Goal: Transaction & Acquisition: Subscribe to service/newsletter

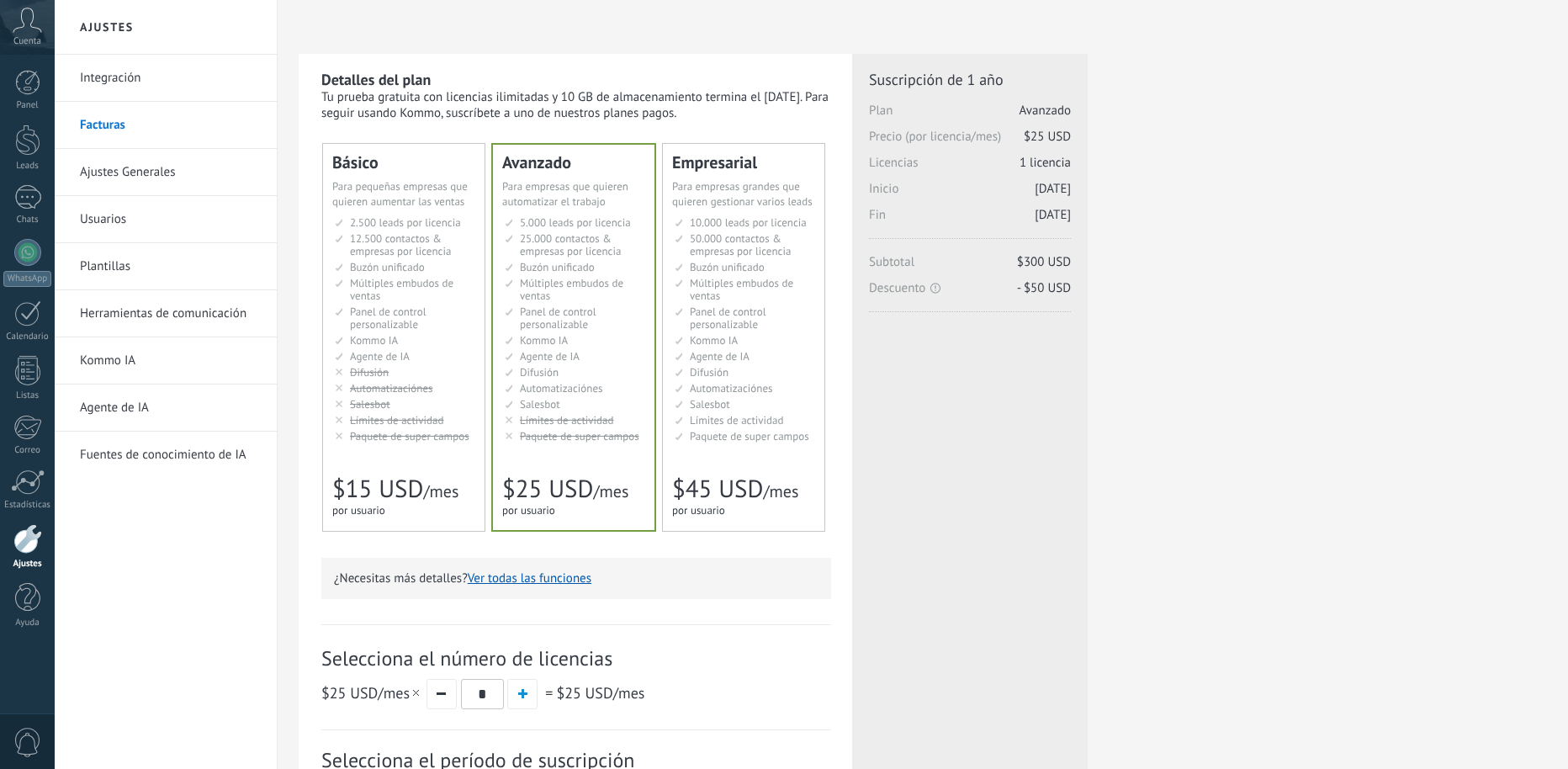
click at [413, 388] on span "Automatizaciónes" at bounding box center [391, 388] width 83 height 15
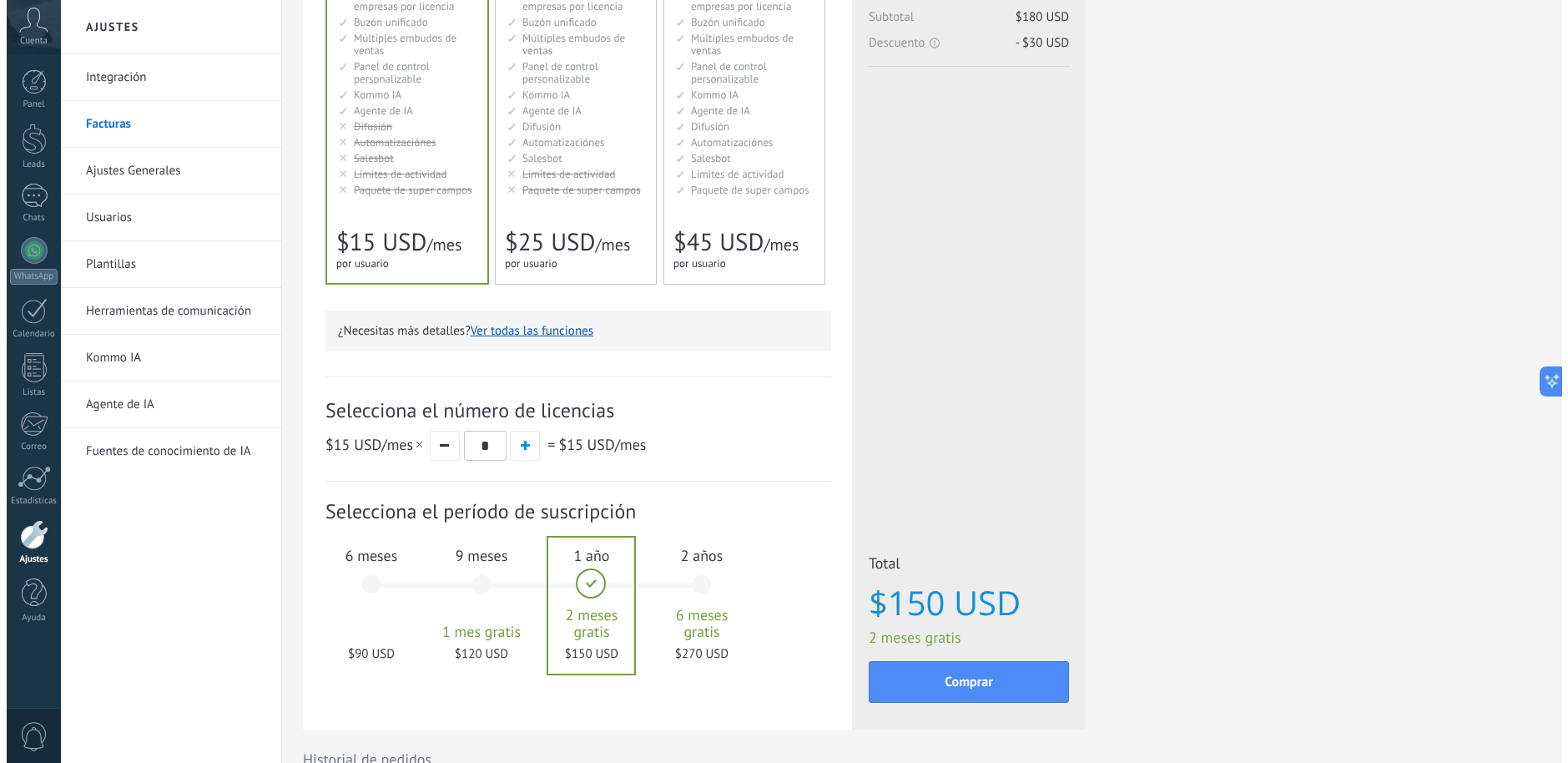
scroll to position [250, 0]
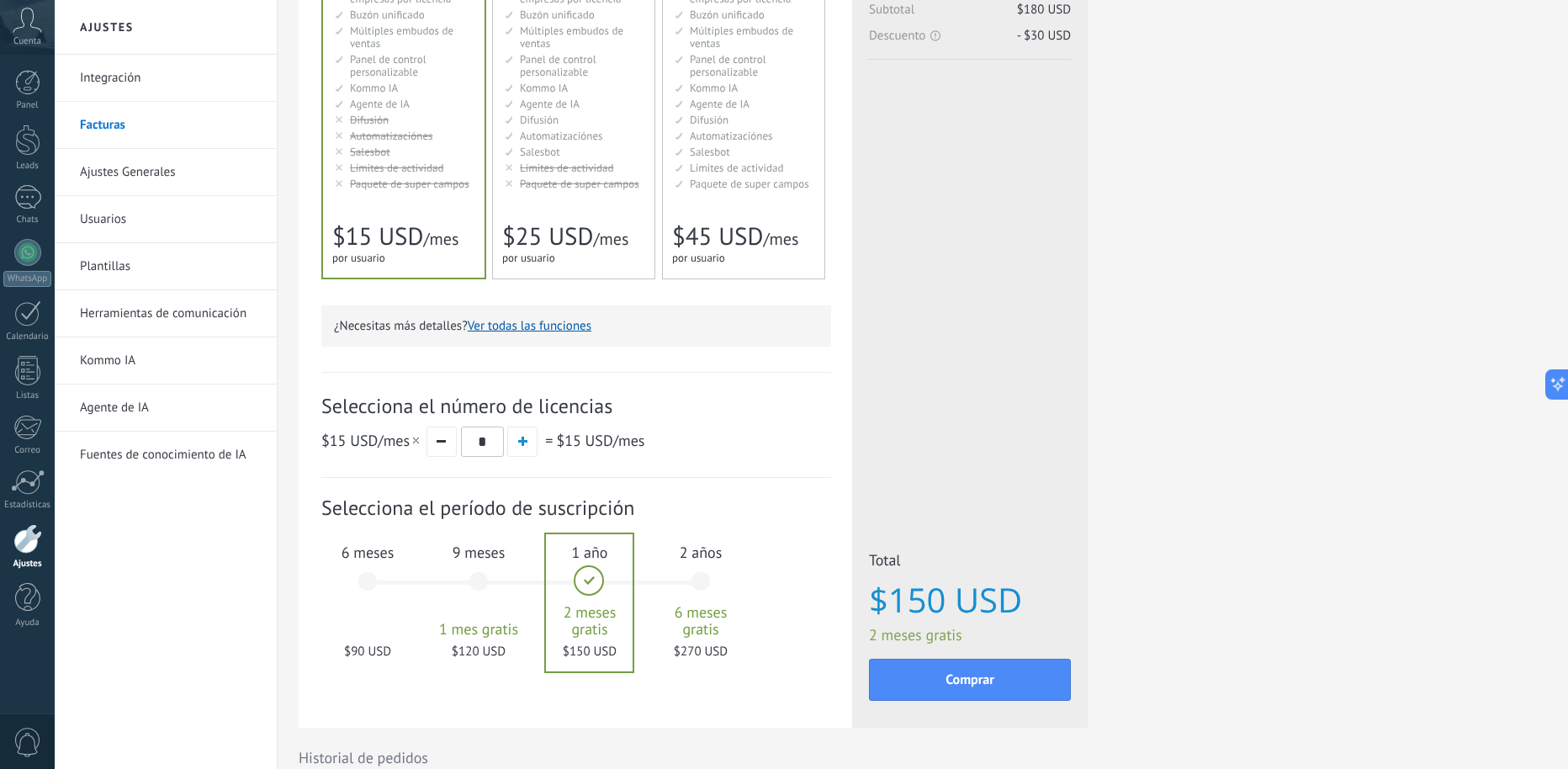
click at [360, 603] on div "6 meses $90 USD" at bounding box center [367, 588] width 91 height 118
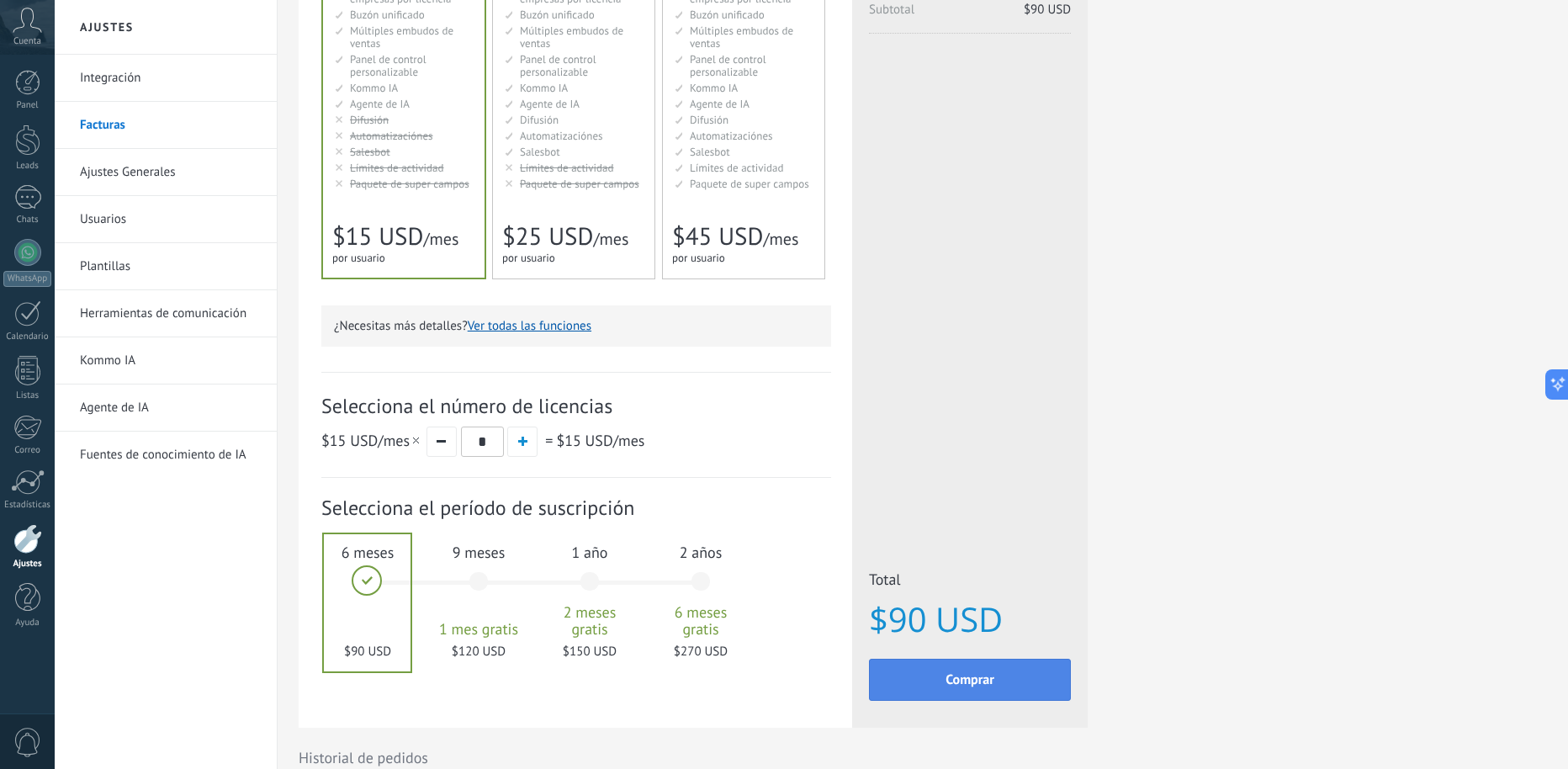
click at [919, 676] on button "Comprar" at bounding box center [970, 680] width 202 height 42
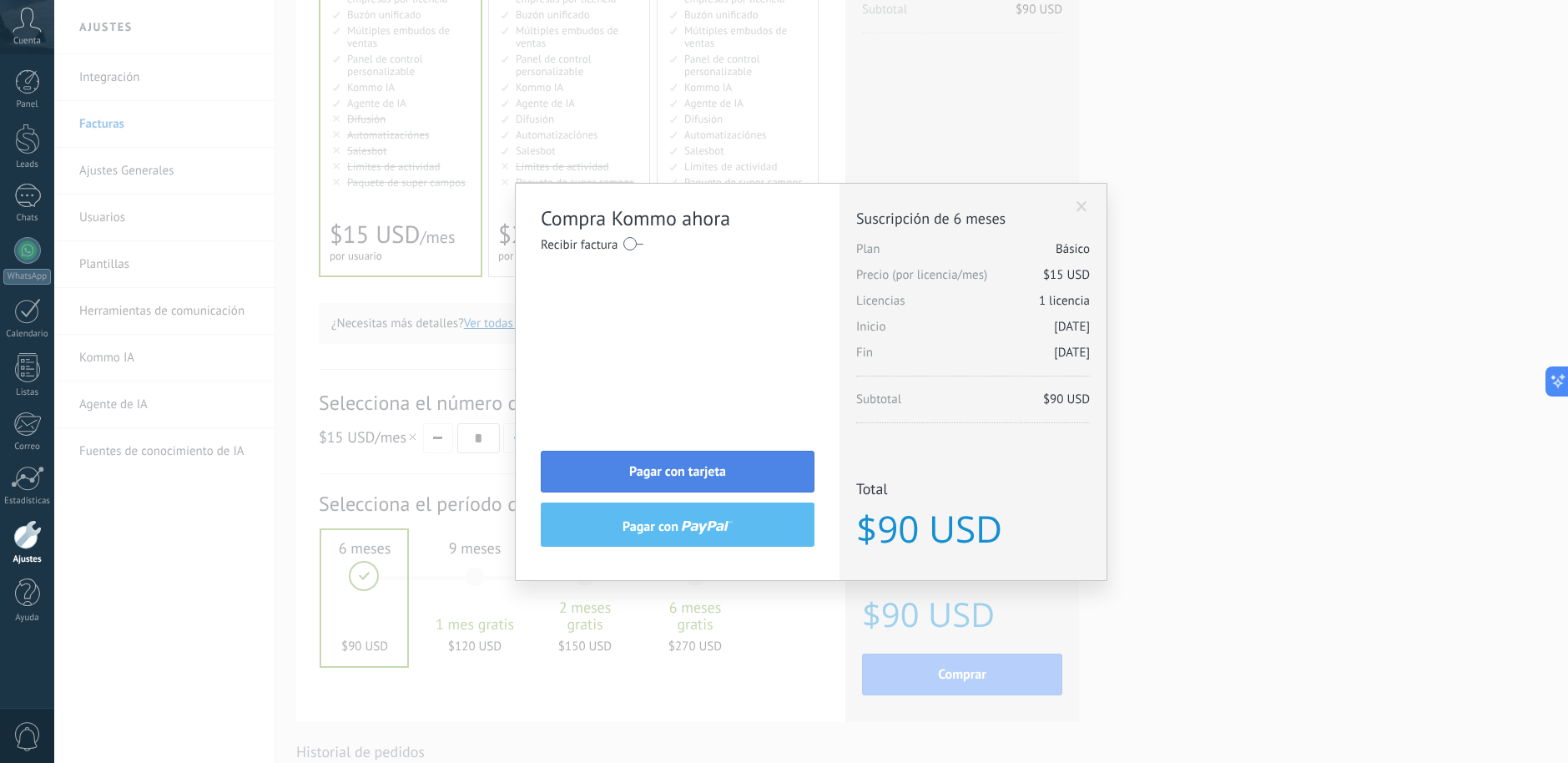
click at [728, 472] on button "Pagar con tarjeta" at bounding box center [677, 472] width 274 height 42
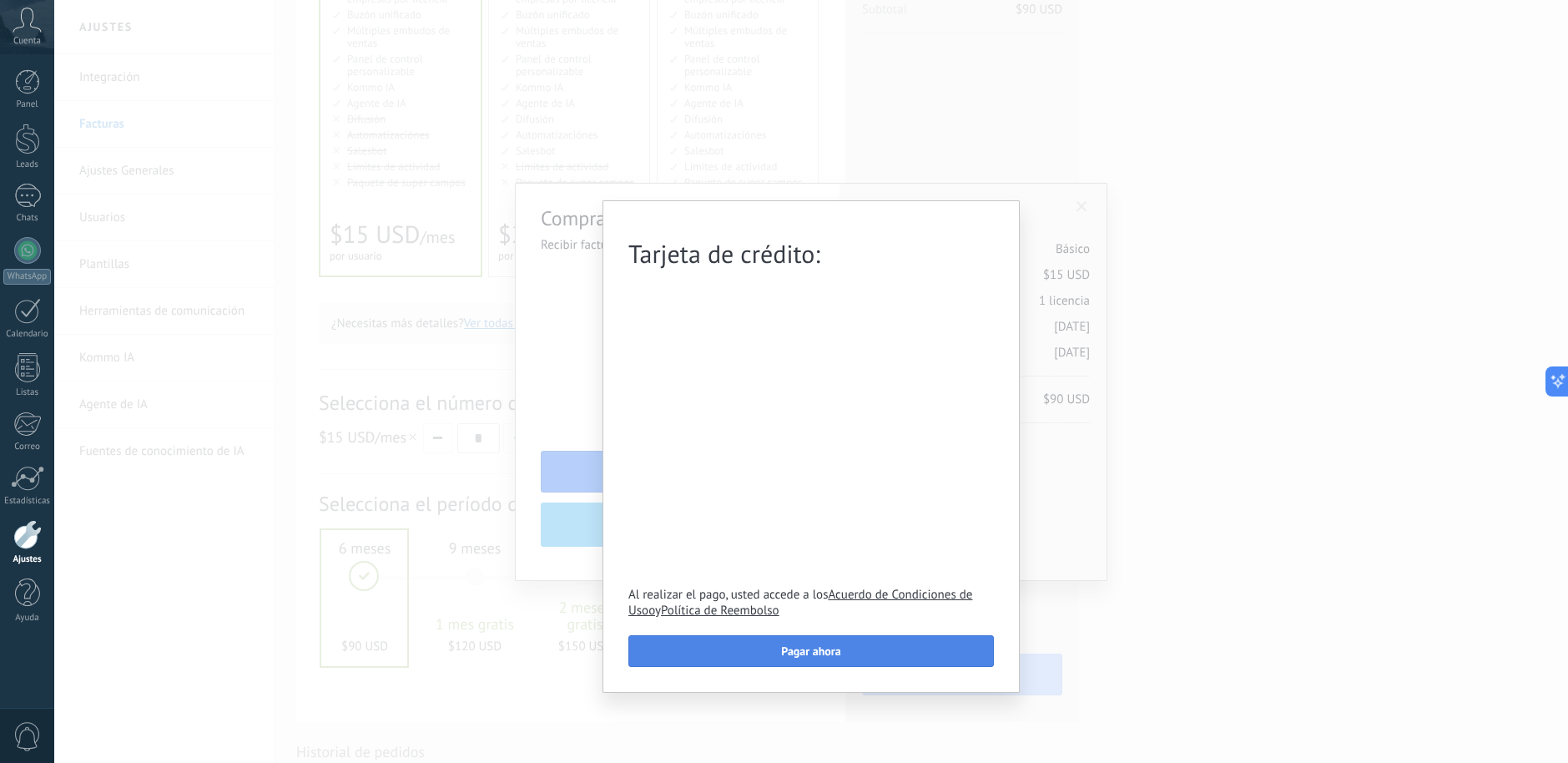
click at [795, 656] on span "Pagar ahora" at bounding box center [810, 651] width 59 height 12
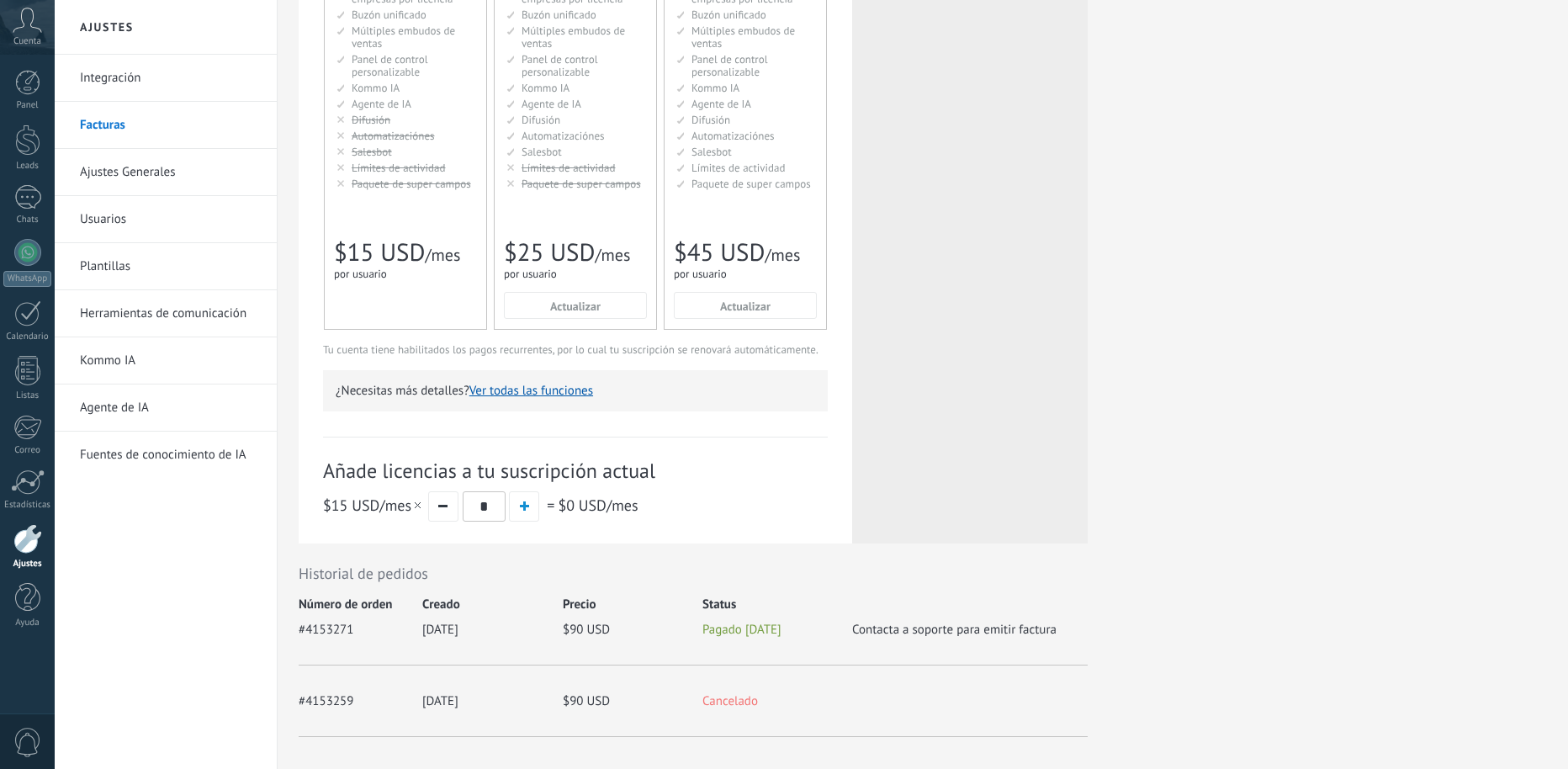
scroll to position [252, 0]
